Goal: Entertainment & Leisure: Browse casually

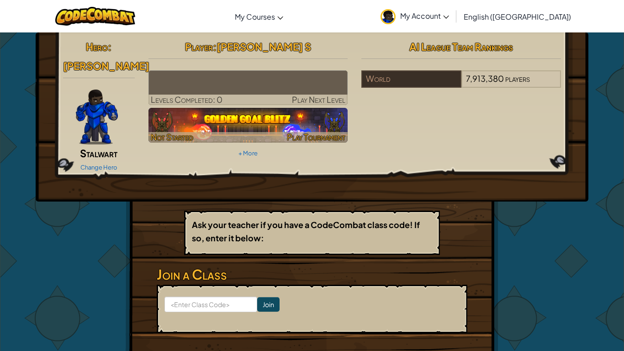
click at [195, 130] on img at bounding box center [249, 125] width 200 height 35
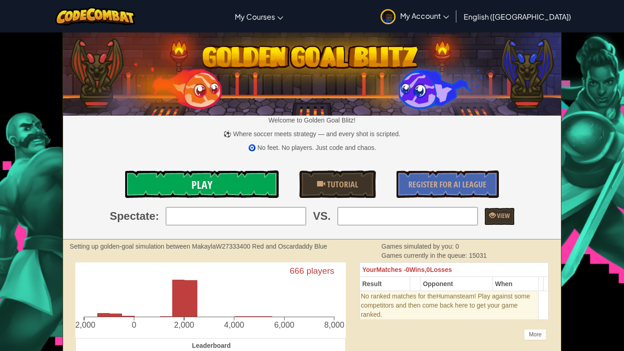
click at [169, 184] on link "Play" at bounding box center [202, 183] width 154 height 27
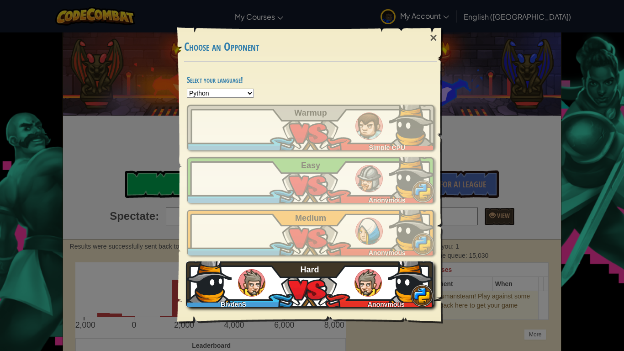
click at [273, 292] on div "BlydenS Anonymous Hard" at bounding box center [310, 284] width 248 height 46
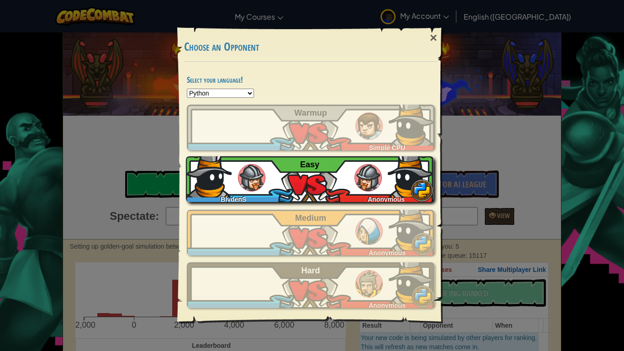
click at [300, 181] on div "BlydenS Anonymous Easy" at bounding box center [310, 179] width 248 height 46
